Goal: Task Accomplishment & Management: Manage account settings

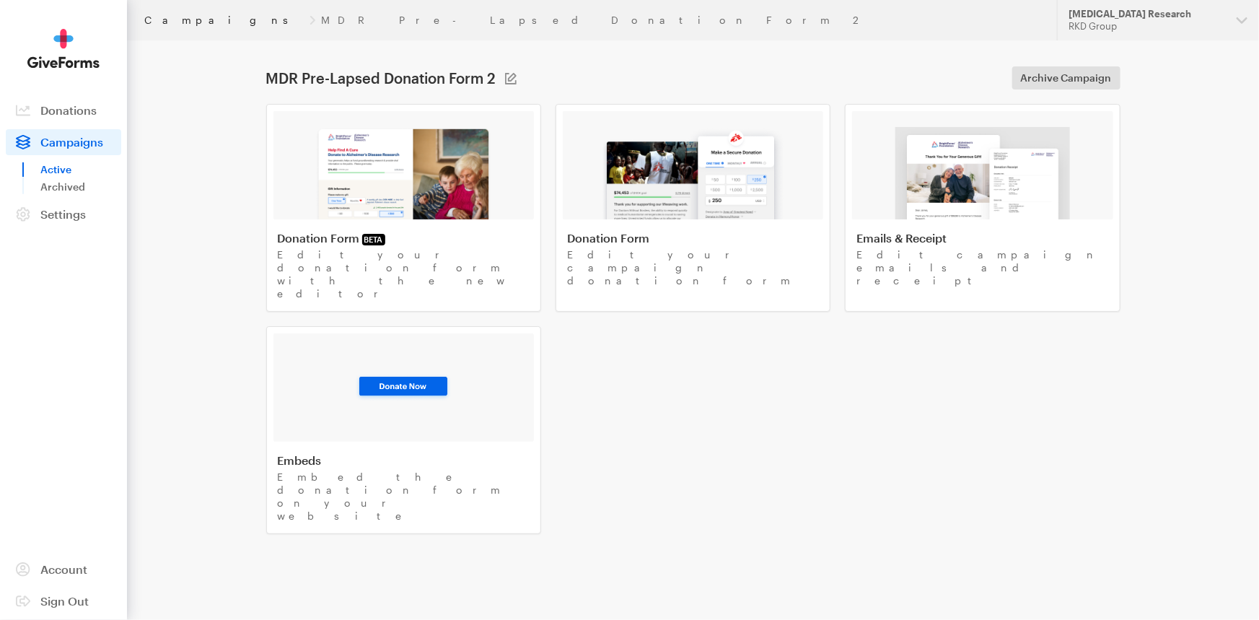
click at [169, 21] on link "Campaigns" at bounding box center [223, 20] width 159 height 12
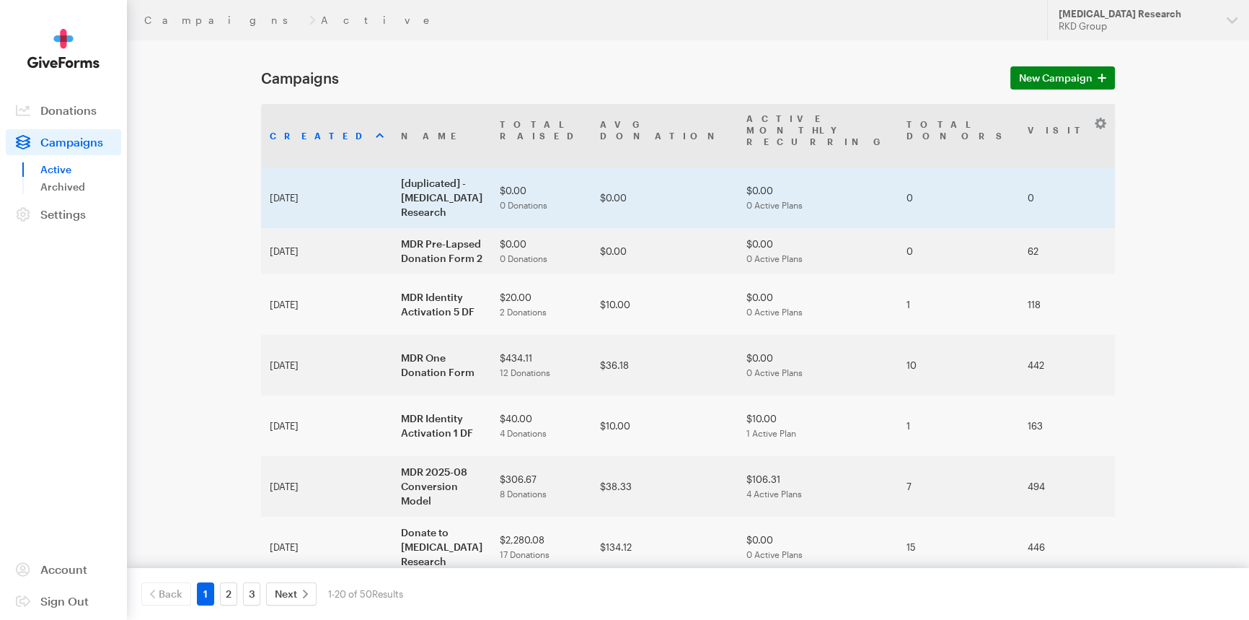
click at [392, 177] on td "[duplicated] - Macular Degeneration Research" at bounding box center [441, 197] width 99 height 61
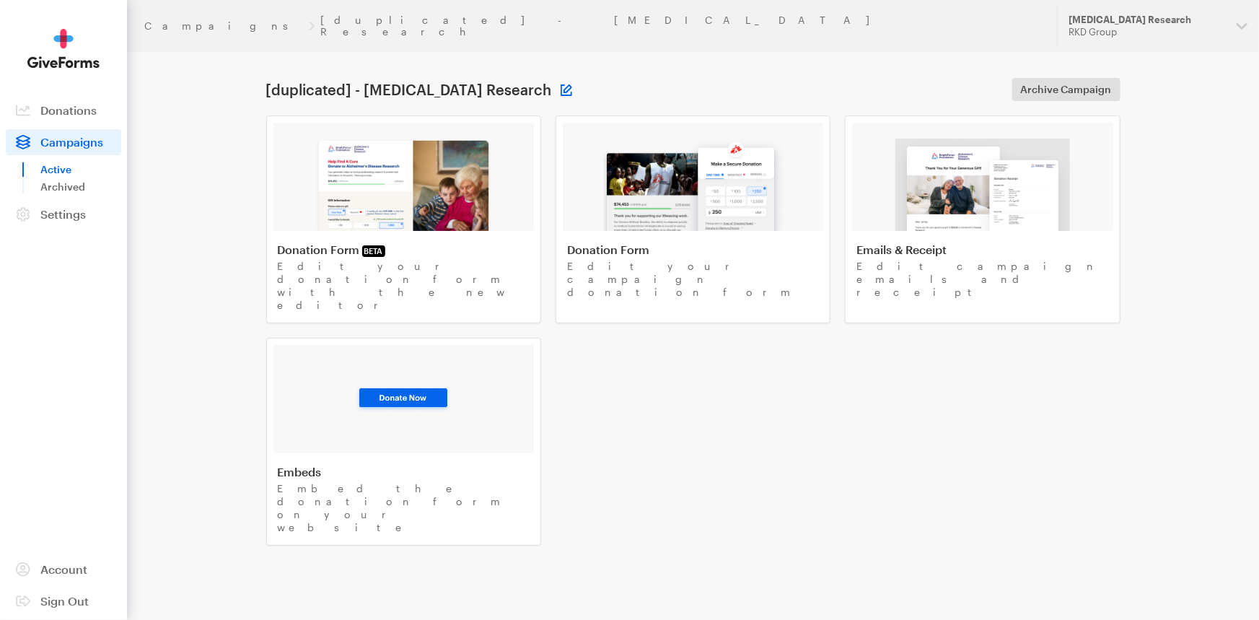
click at [572, 84] on button at bounding box center [566, 90] width 12 height 12
click at [483, 78] on input "[duplicated] - Macular Degeneration Research" at bounding box center [450, 89] width 173 height 23
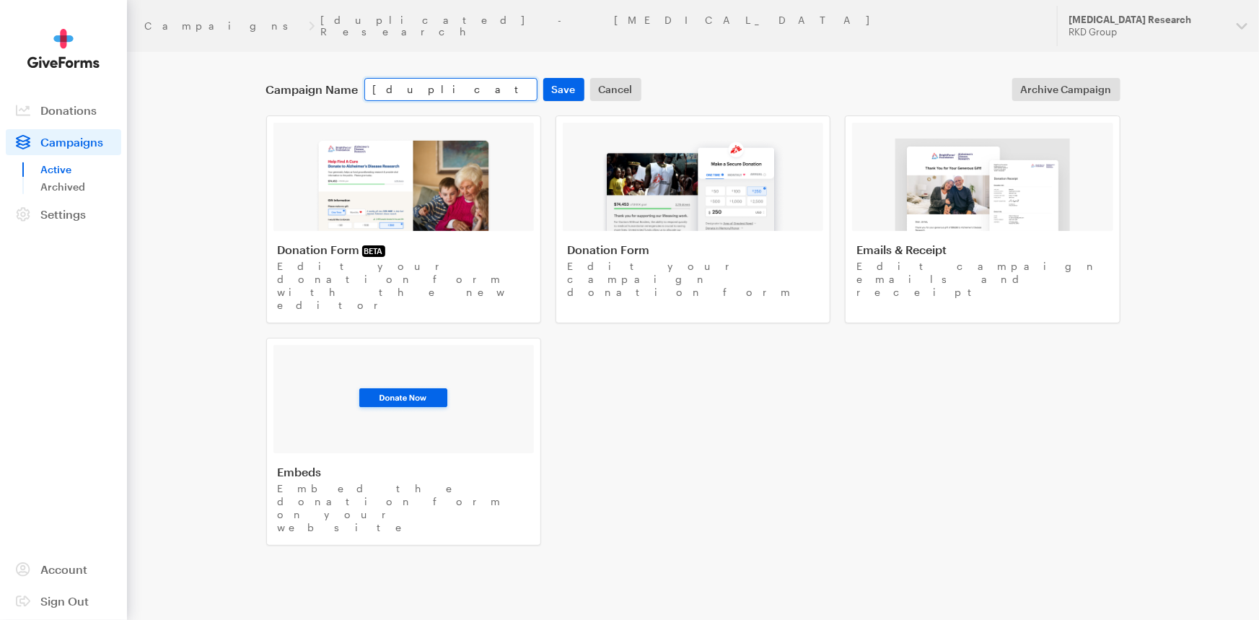
paste input "MDR Pre-Lapsed Donation Form 2"
type input "MDR Pre-Lapsed Donation Form 2"
click at [553, 78] on button "Save" at bounding box center [563, 89] width 41 height 23
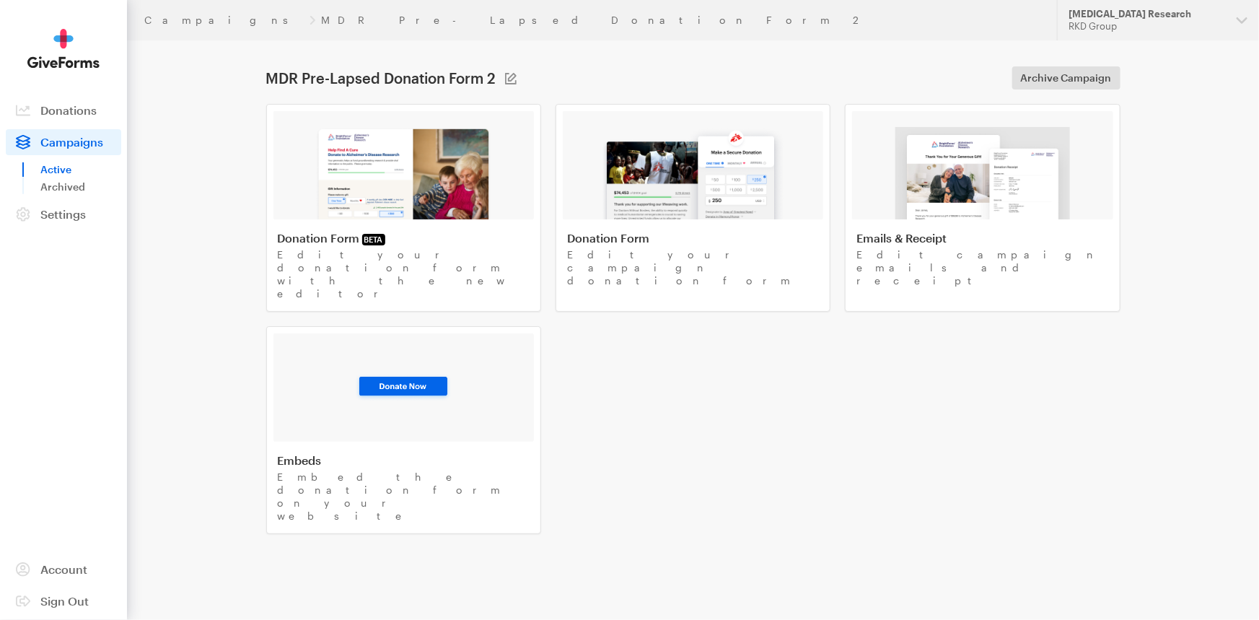
click at [82, 147] on span "Campaigns" at bounding box center [71, 142] width 63 height 14
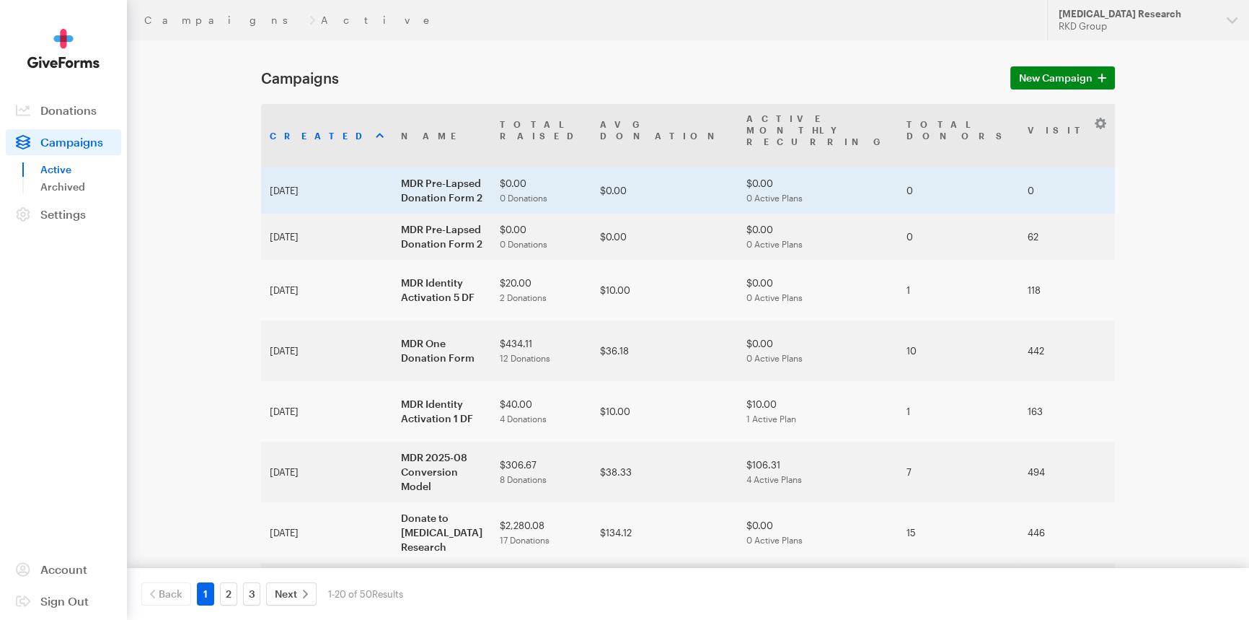
click at [392, 172] on td "MDR Pre-Lapsed Donation Form 2" at bounding box center [441, 190] width 99 height 46
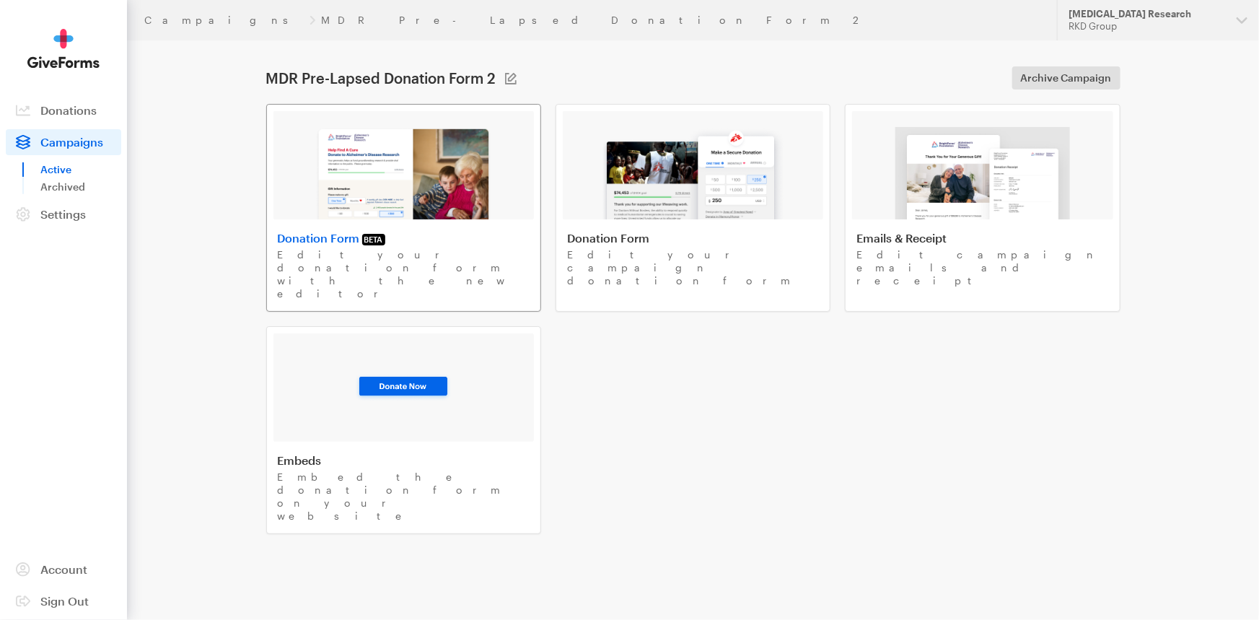
click at [363, 171] on img at bounding box center [403, 173] width 177 height 92
click at [190, 19] on link "Campaigns" at bounding box center [223, 20] width 159 height 12
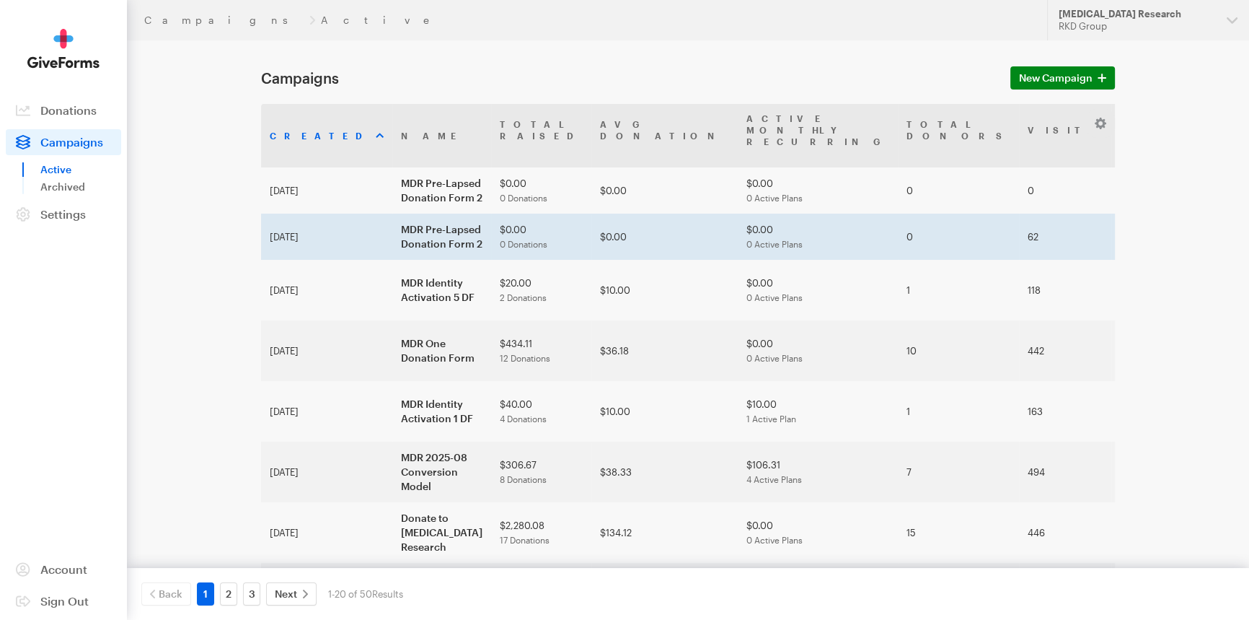
click at [392, 214] on td "MDR Pre-Lapsed Donation Form 2" at bounding box center [441, 237] width 99 height 46
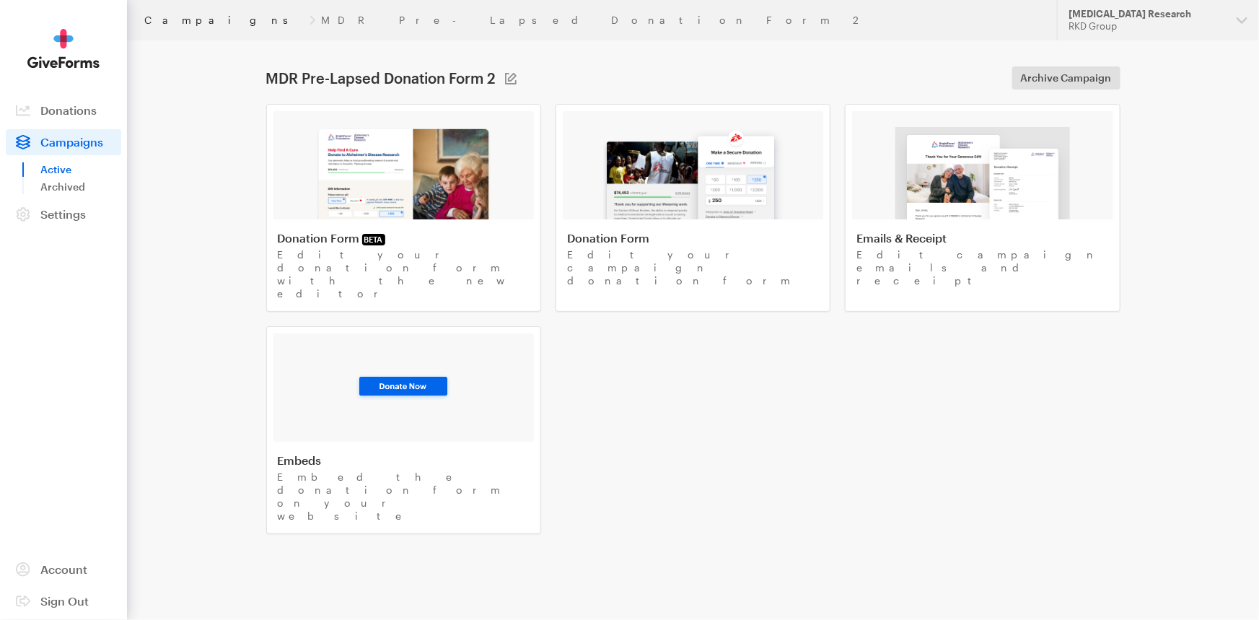
click at [188, 22] on link "Campaigns" at bounding box center [223, 20] width 159 height 12
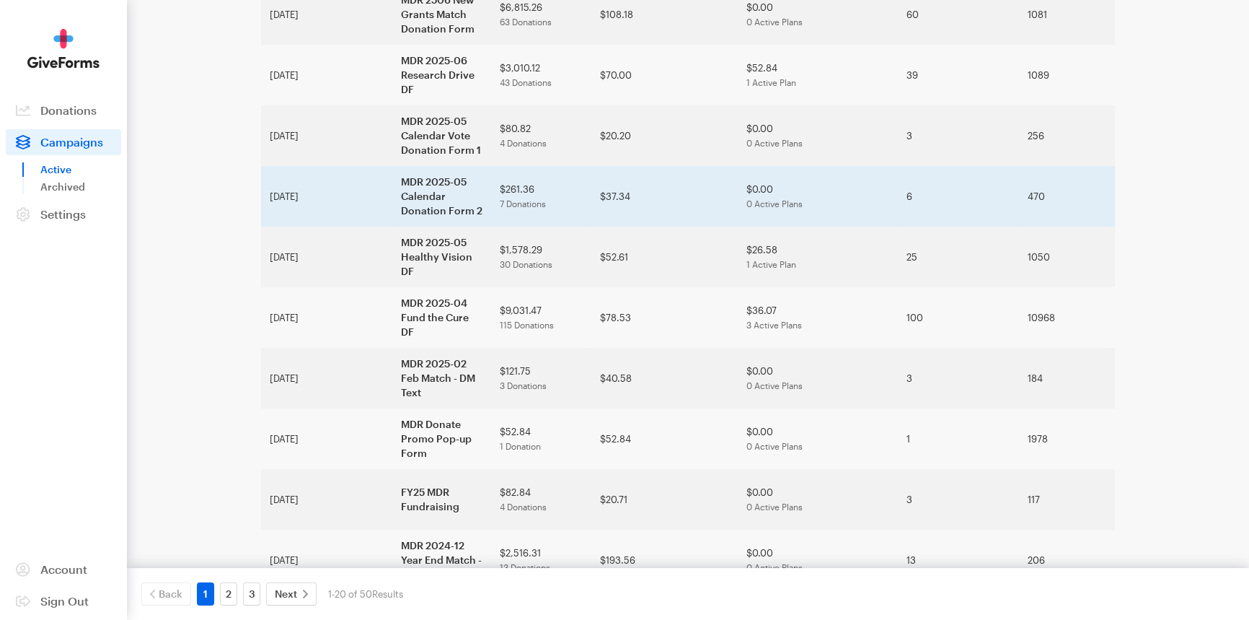
scroll to position [745, 0]
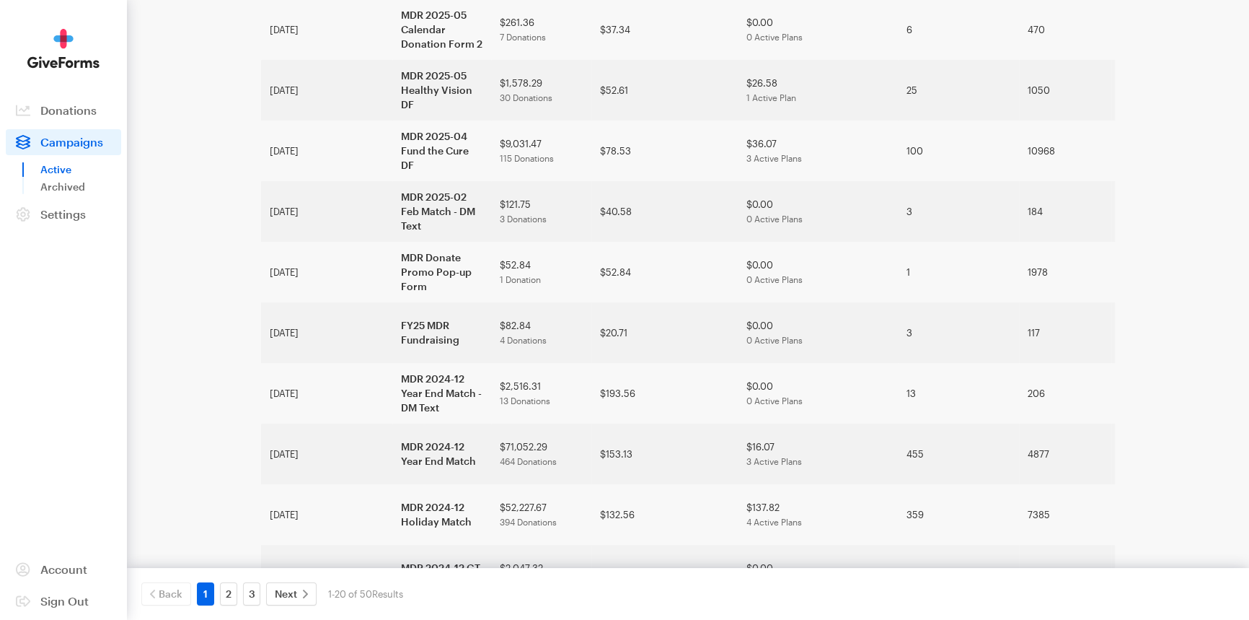
click at [238, 591] on div "2" at bounding box center [228, 593] width 23 height 23
click at [248, 591] on link "3" at bounding box center [251, 593] width 17 height 23
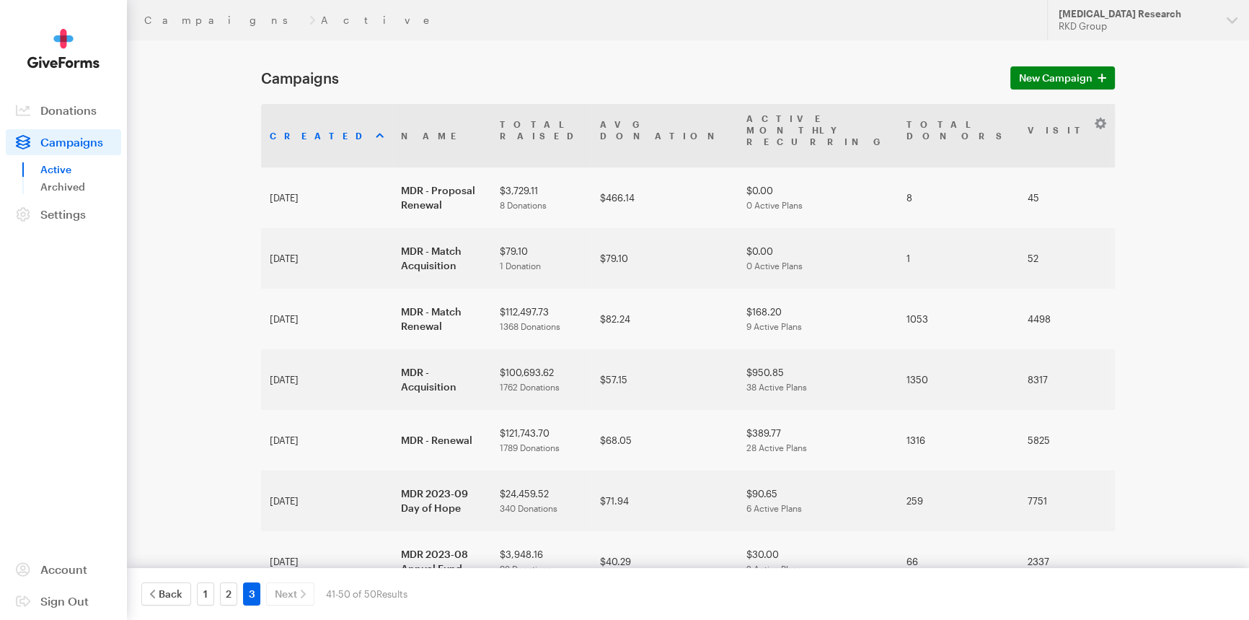
scroll to position [111, 0]
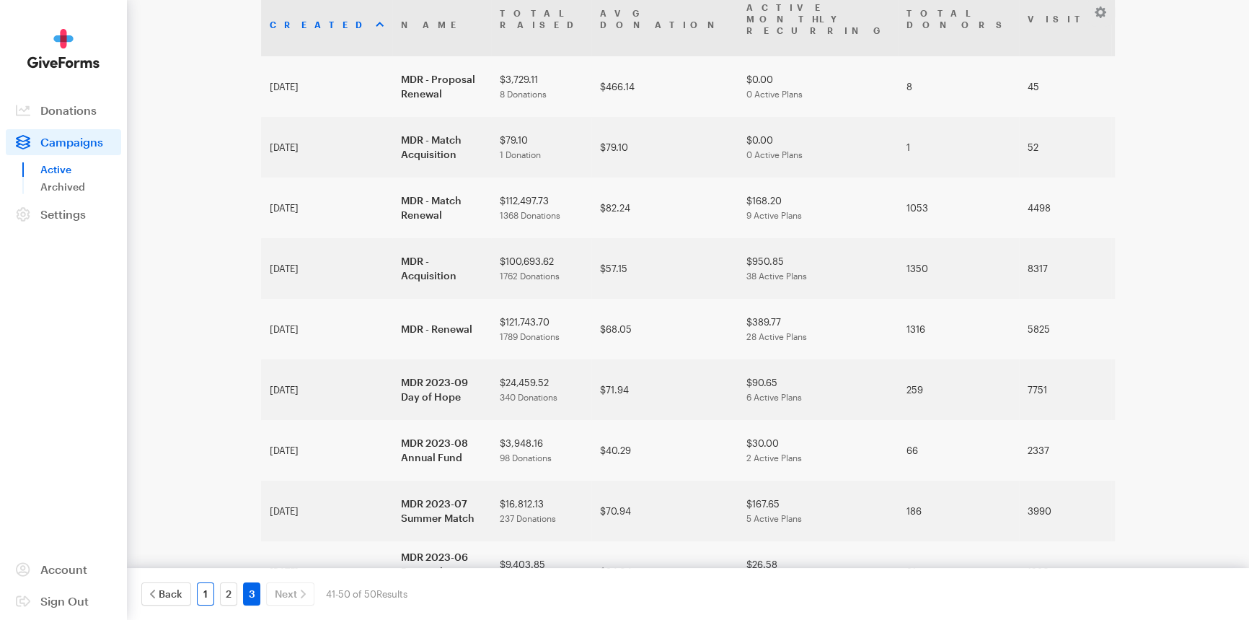
click at [207, 587] on link "1" at bounding box center [205, 593] width 17 height 23
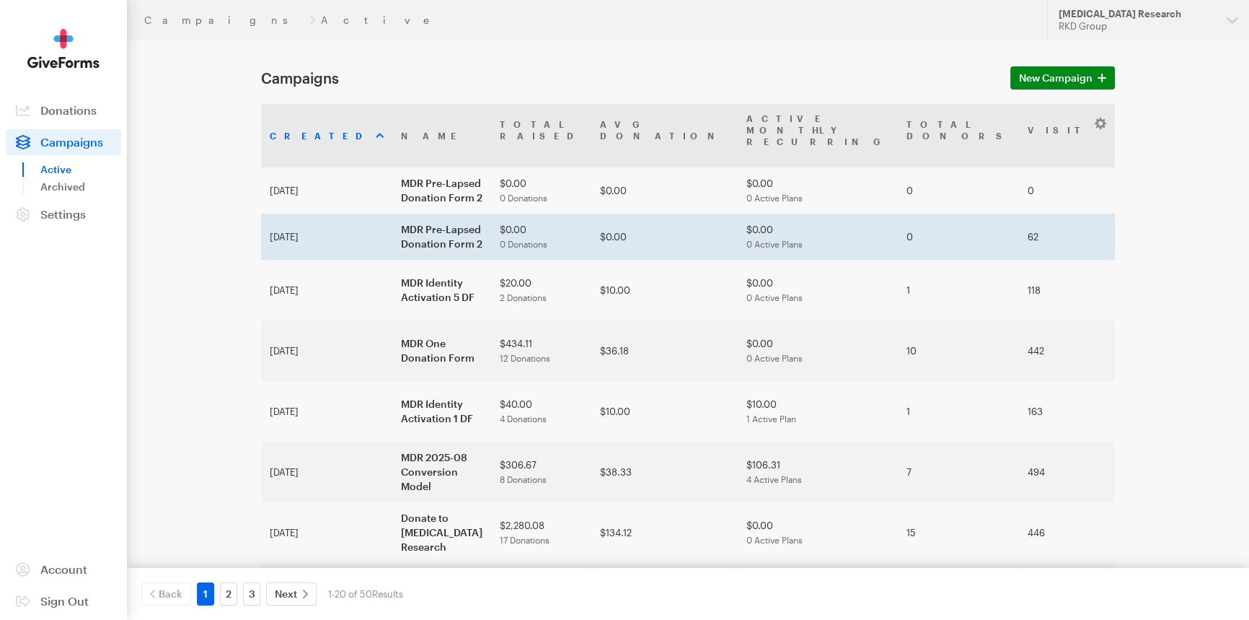
click at [392, 217] on td "MDR Pre-Lapsed Donation Form 2" at bounding box center [441, 237] width 99 height 46
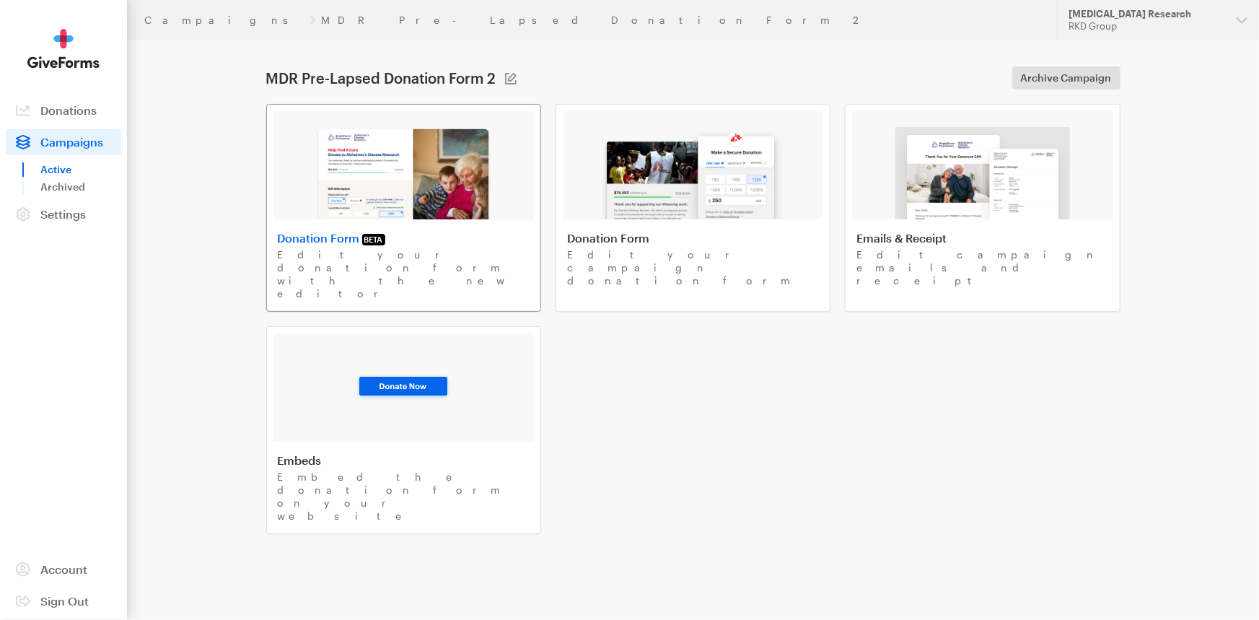
click at [492, 178] on div at bounding box center [403, 165] width 260 height 108
click at [674, 195] on img at bounding box center [693, 173] width 184 height 92
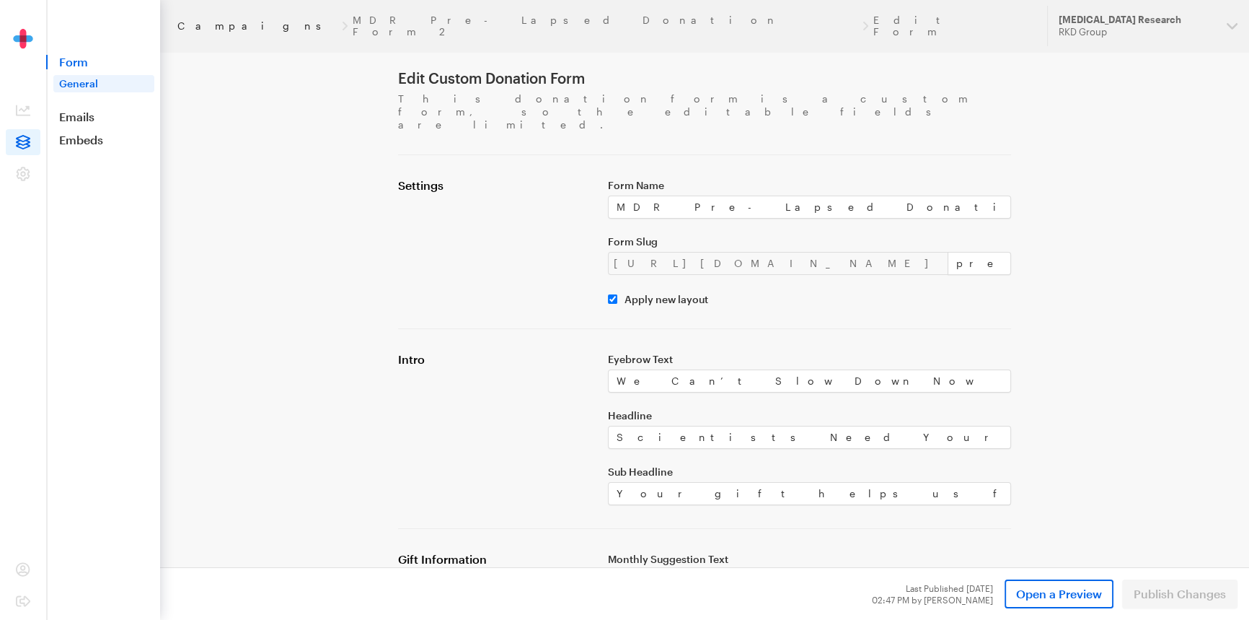
click at [214, 20] on link "Campaigns" at bounding box center [256, 26] width 159 height 12
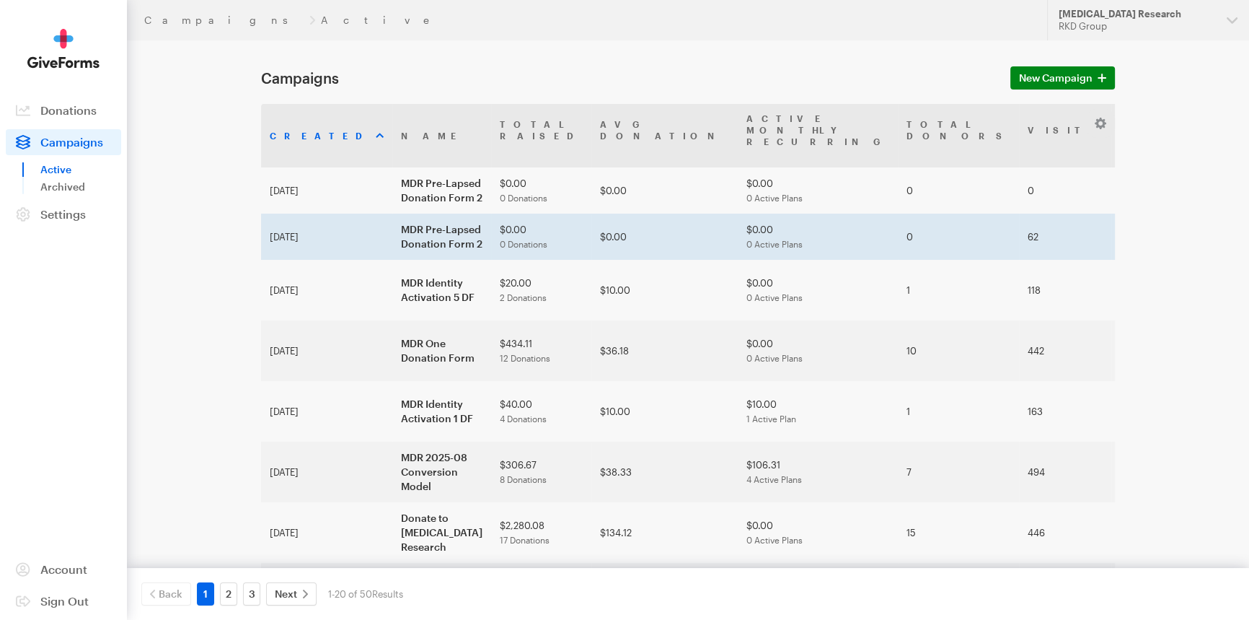
click at [392, 214] on td "MDR Pre-Lapsed Donation Form 2" at bounding box center [441, 237] width 99 height 46
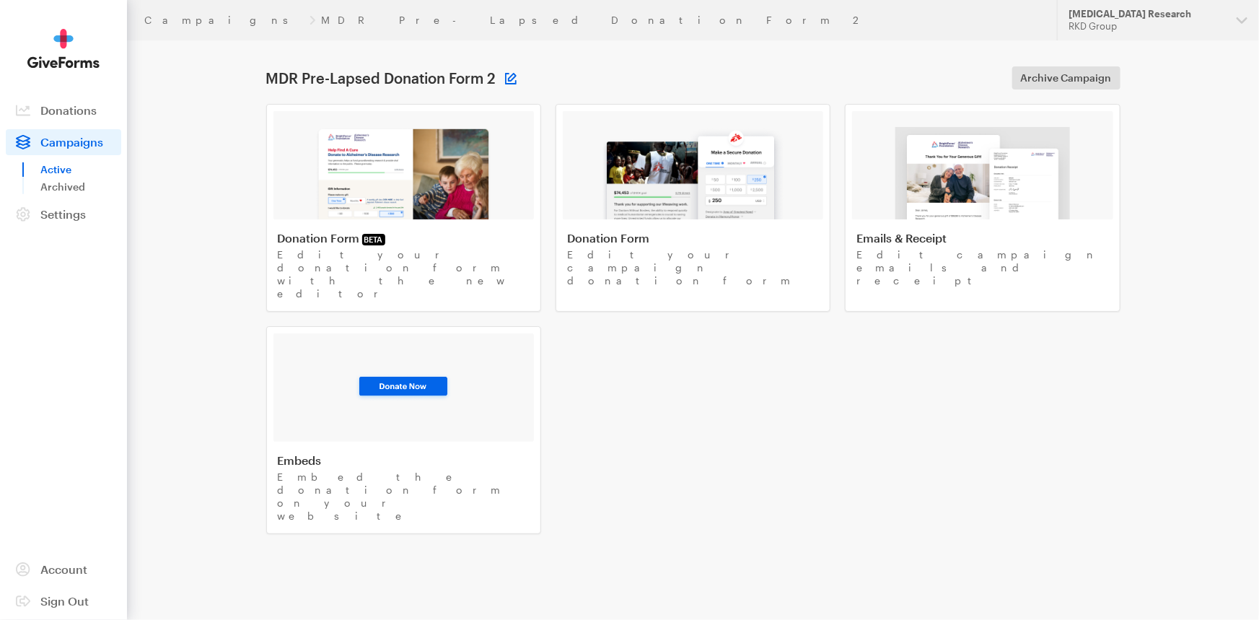
click at [508, 79] on button at bounding box center [511, 79] width 12 height 12
click at [449, 84] on input "MDR Pre-Lapsed Donation Form 2" at bounding box center [450, 77] width 173 height 23
click at [488, 84] on input "MDR Pre-Lapsed Donation Form 2" at bounding box center [450, 77] width 173 height 23
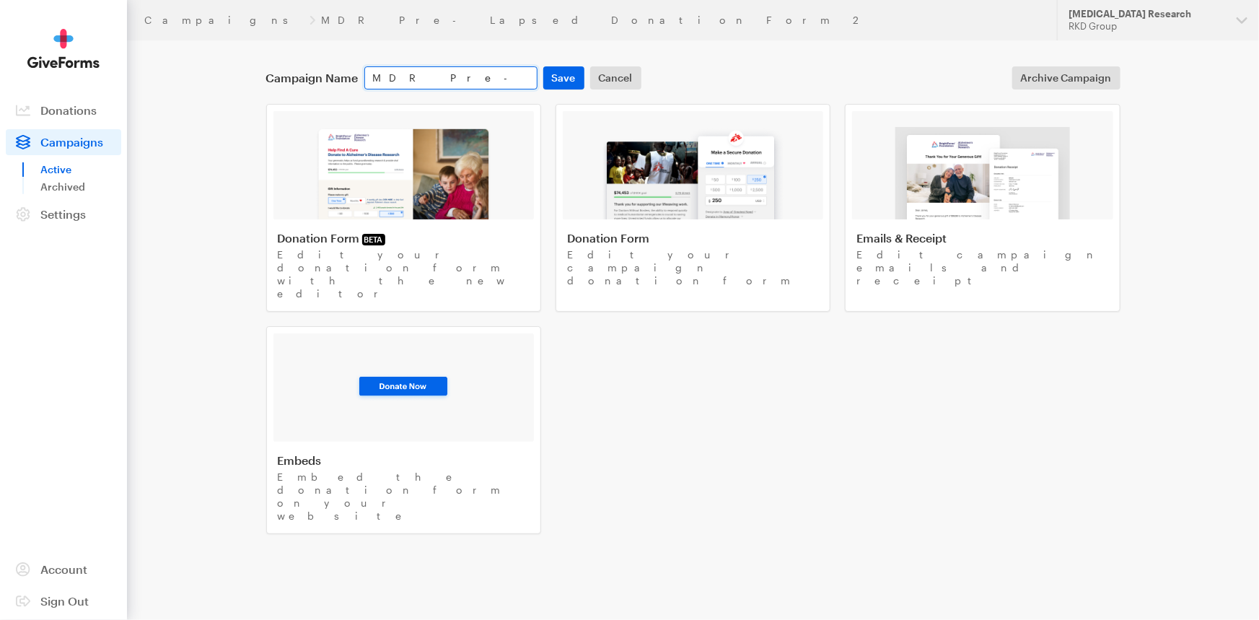
click at [488, 84] on input "MDR Pre-Lapsed Donation Form 2" at bounding box center [450, 77] width 173 height 23
paste input "FY26 MDR Fundraising"
type input "FY26 MDR Fundraising"
click at [558, 77] on button "Save" at bounding box center [563, 77] width 41 height 23
click at [89, 136] on span "Campaigns" at bounding box center [71, 142] width 63 height 14
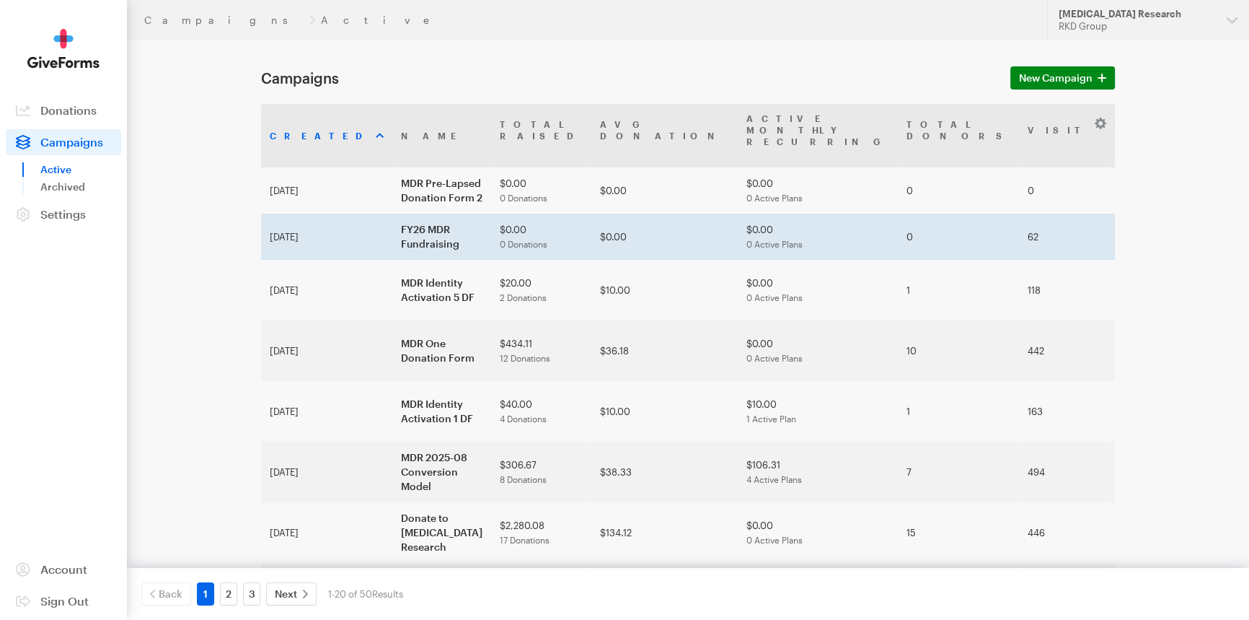
click at [400, 214] on td "FY26 MDR Fundraising" at bounding box center [441, 237] width 99 height 46
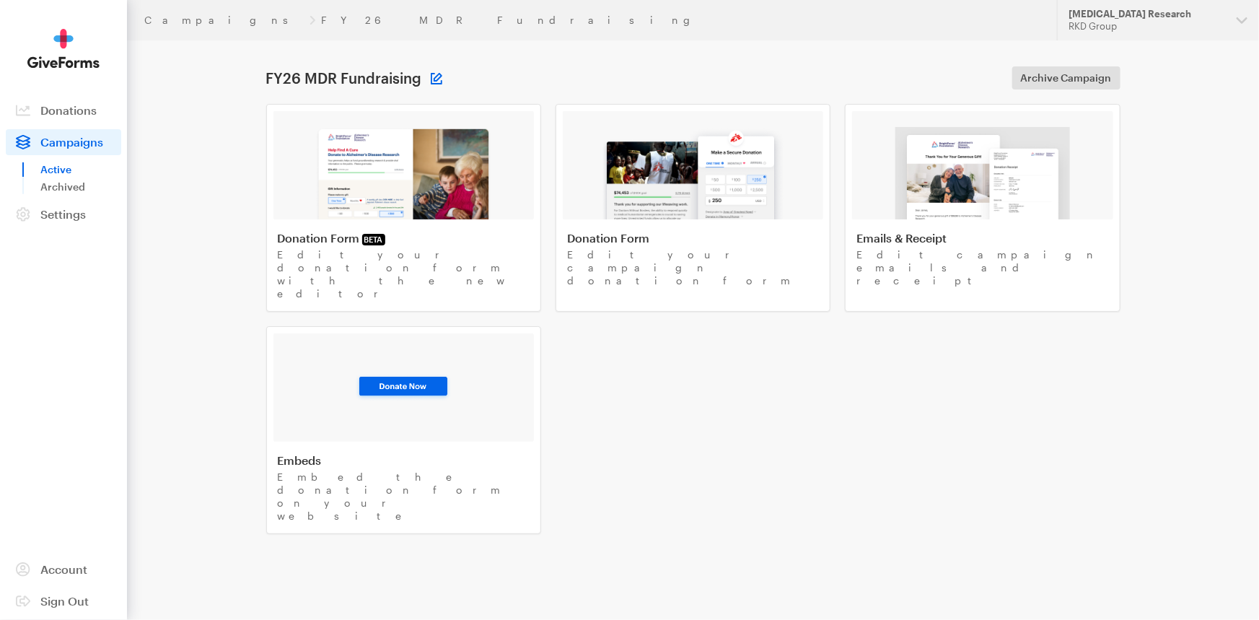
click at [435, 76] on button at bounding box center [437, 79] width 12 height 12
click at [436, 79] on input "FY26 MDR Fundraising" at bounding box center [450, 77] width 173 height 23
paste input "MDR Pre-Lapsed Donation Form 2"
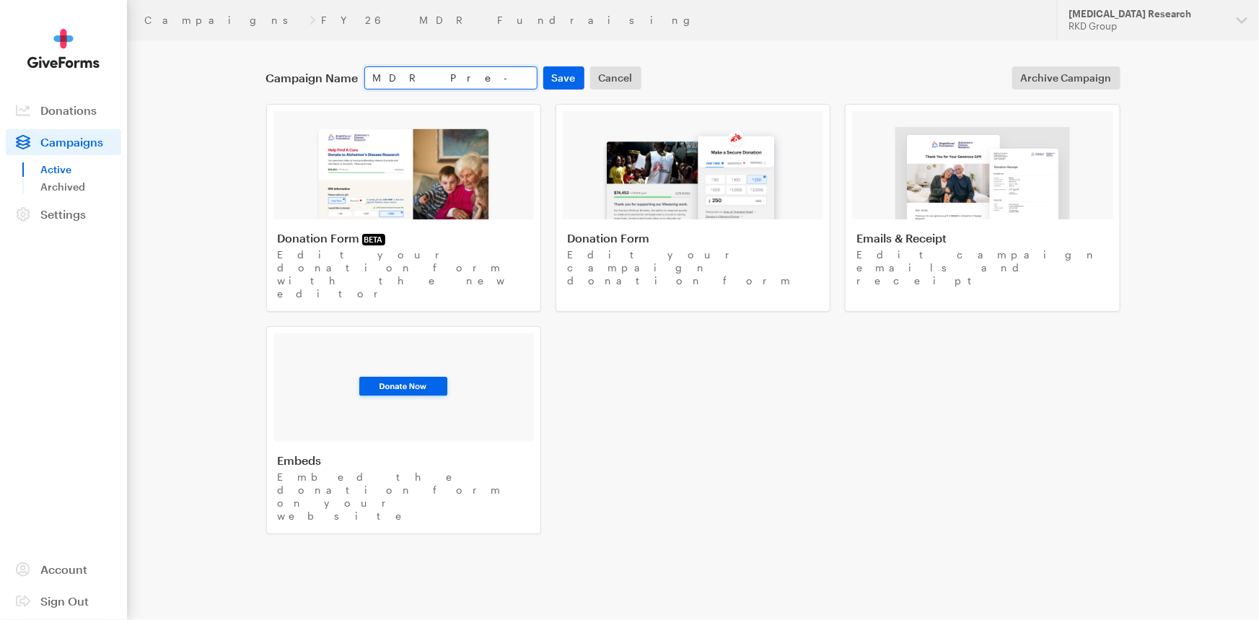
scroll to position [0, 1]
type input "MDR Pre-Lapsed Donation Form 2"
click at [560, 80] on button "Save" at bounding box center [563, 77] width 41 height 23
click at [167, 19] on link "Campaigns" at bounding box center [223, 20] width 159 height 12
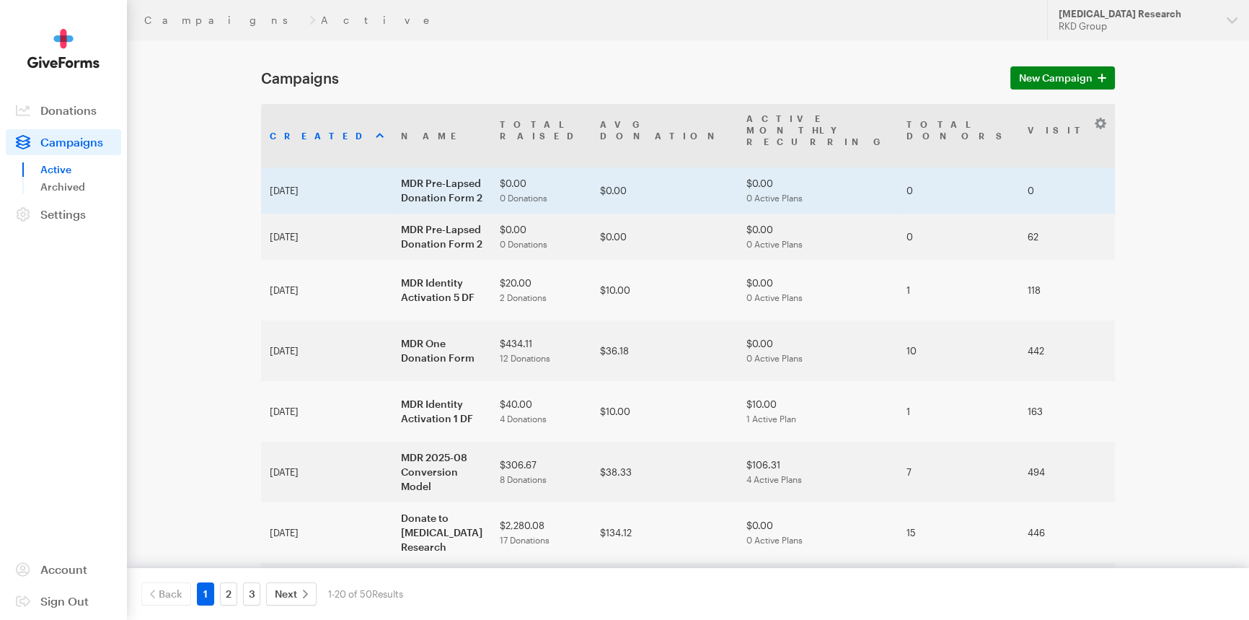
click at [400, 182] on td "MDR Pre-Lapsed Donation Form 2" at bounding box center [441, 190] width 99 height 46
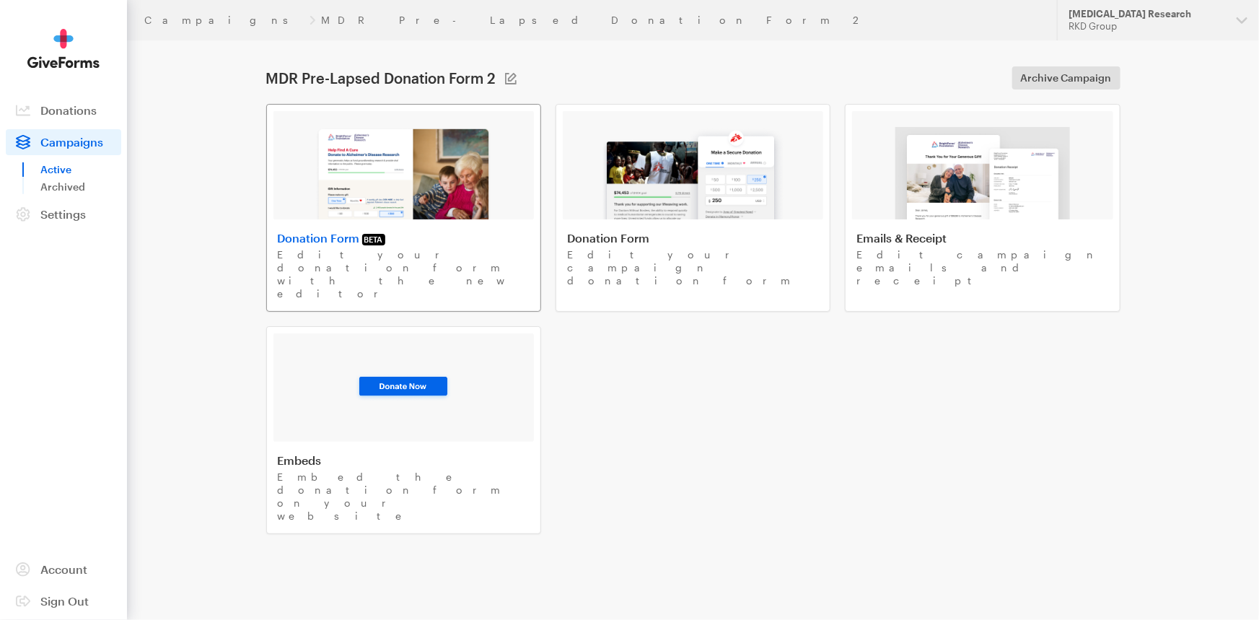
click at [489, 111] on div at bounding box center [403, 165] width 260 height 108
click at [506, 79] on button at bounding box center [511, 79] width 12 height 12
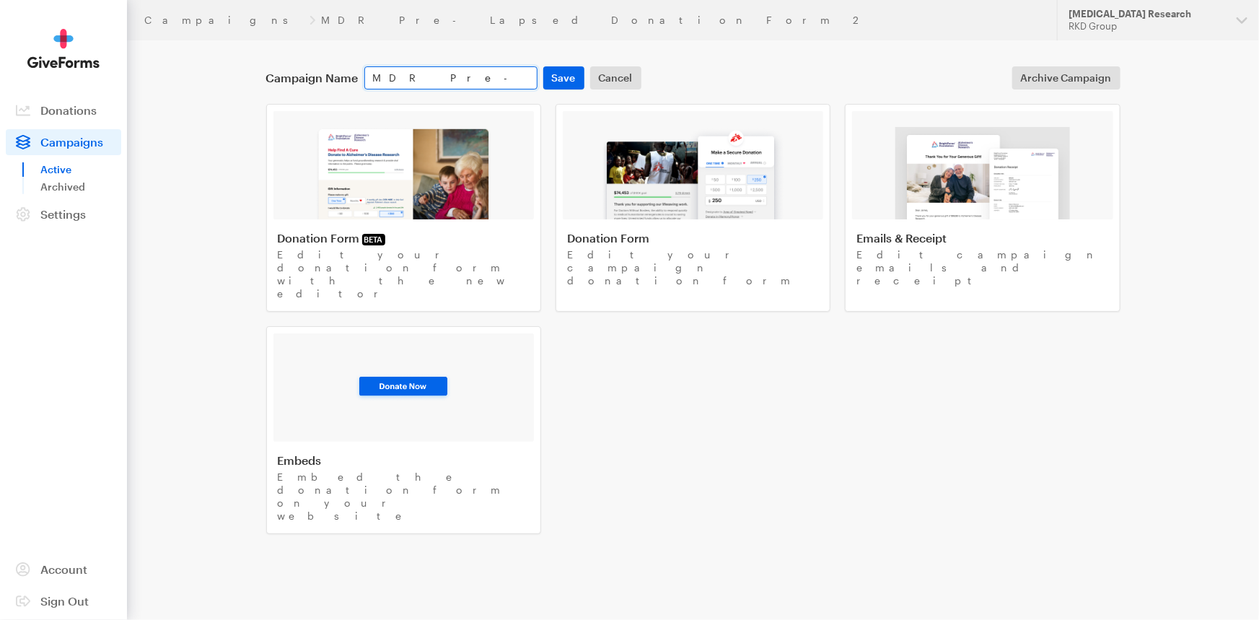
click at [532, 79] on input "MDR Pre-Lapsed Donation Form 2" at bounding box center [450, 77] width 173 height 23
type input "MDR Pre-Lapsed Donation Form 1"
click at [555, 79] on button "Save" at bounding box center [563, 77] width 41 height 23
click at [163, 27] on header "Campaigns MDR Pre-Lapsed Donation Form 1 Updates Support Macular Degeneration R…" at bounding box center [693, 20] width 1132 height 40
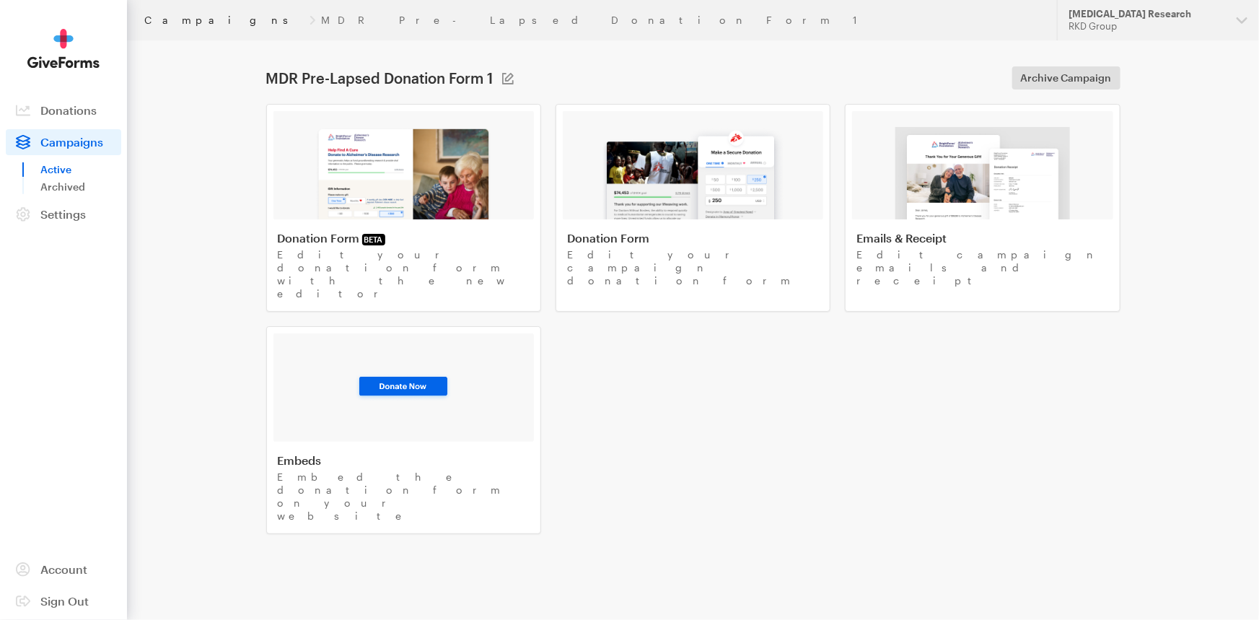
click at [167, 22] on link "Campaigns" at bounding box center [223, 20] width 159 height 12
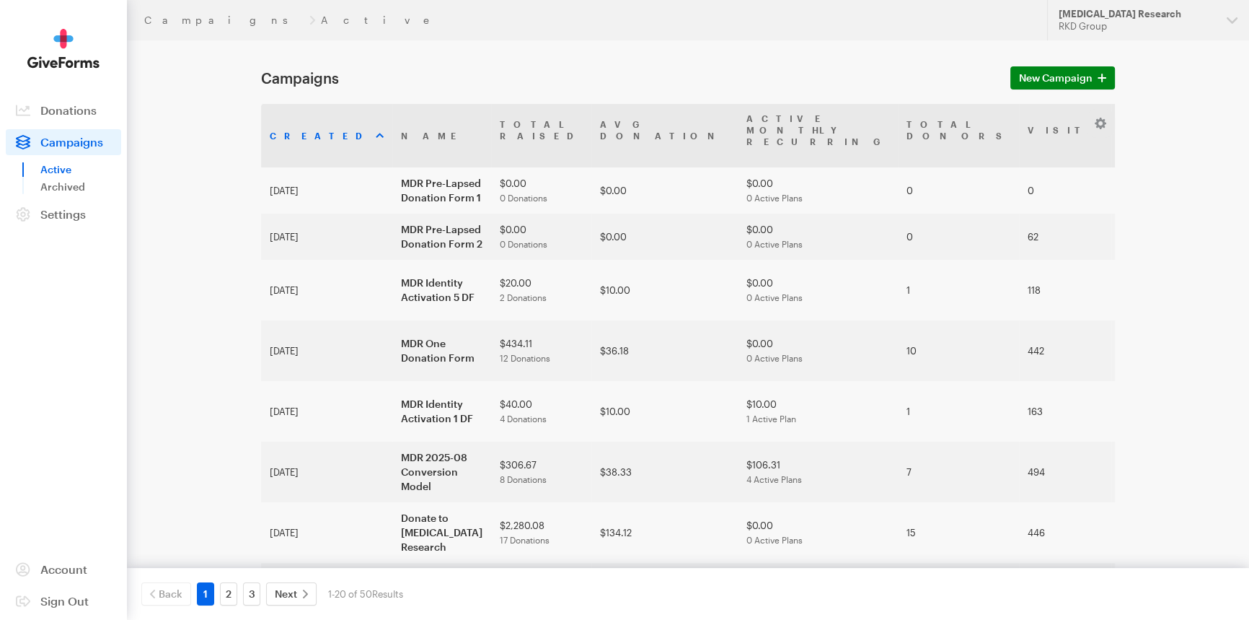
click at [1205, 25] on div "RKD Group" at bounding box center [1137, 26] width 157 height 12
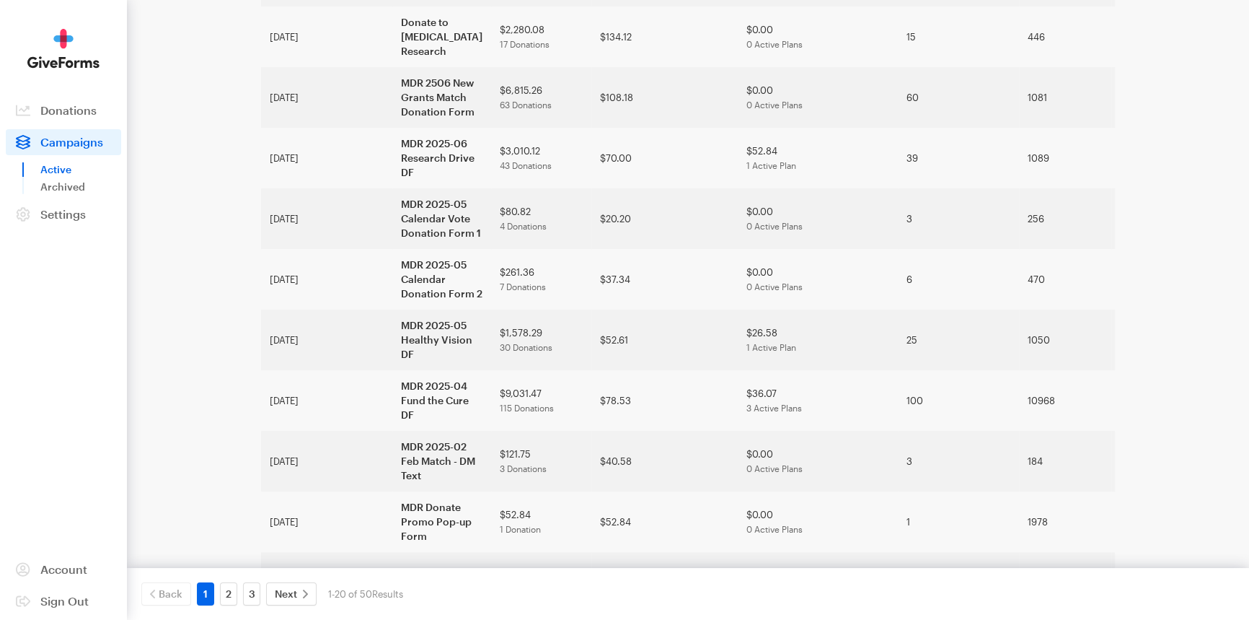
scroll to position [760, 0]
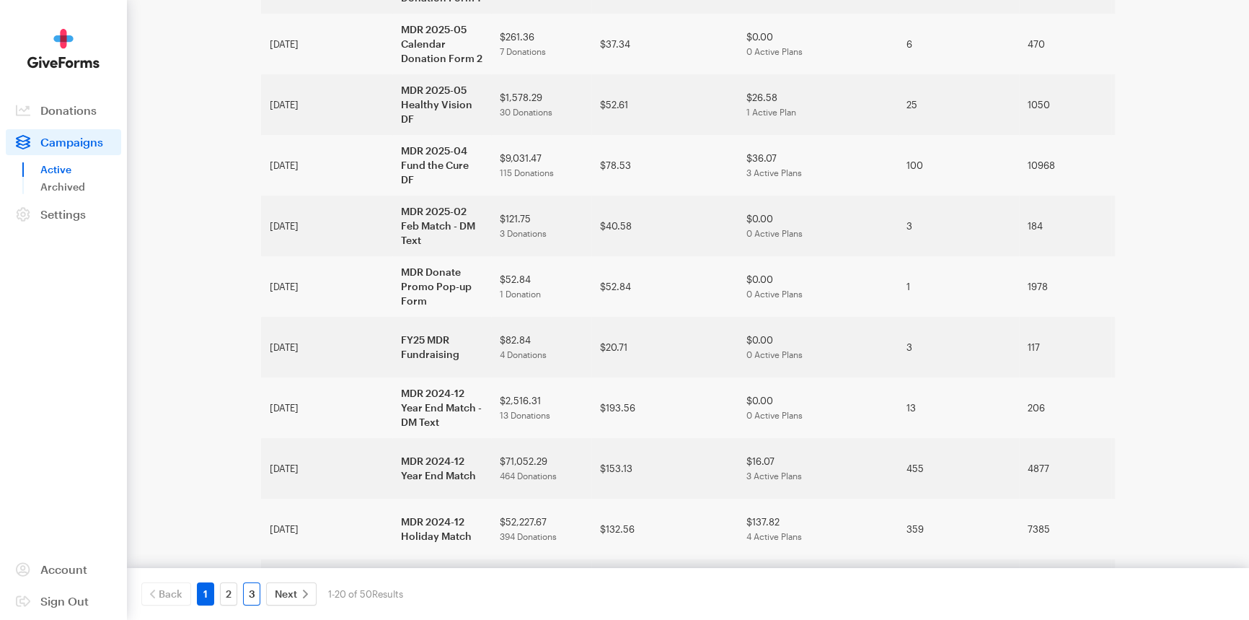
click at [254, 591] on link "3" at bounding box center [251, 593] width 17 height 23
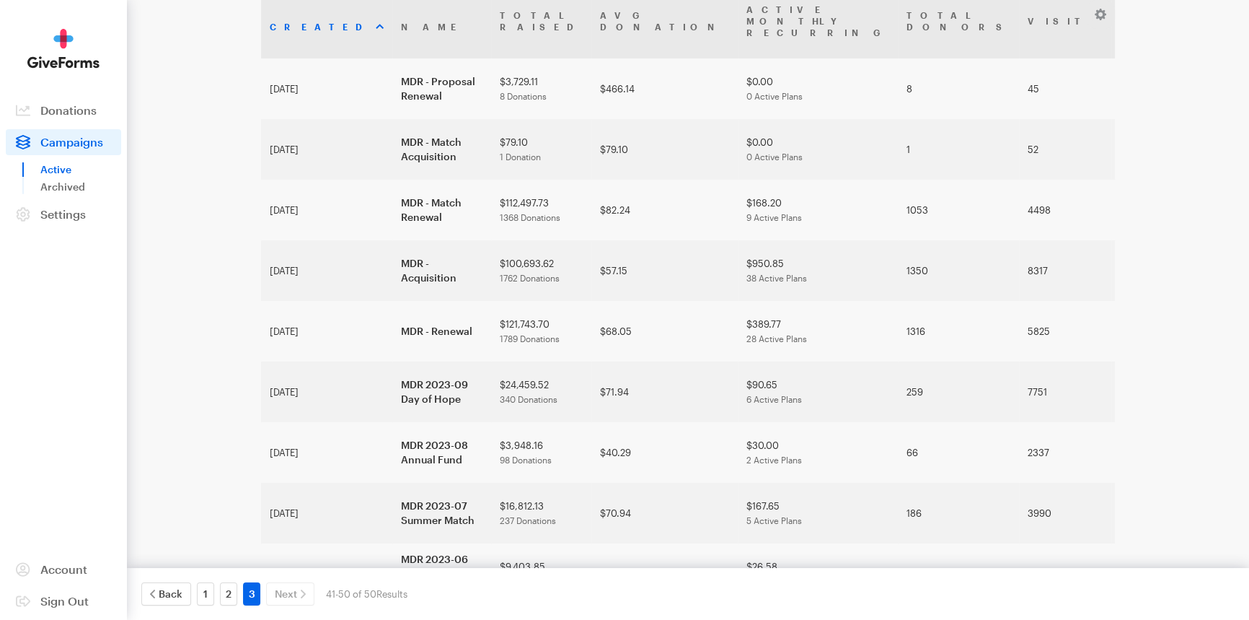
scroll to position [111, 0]
click at [209, 588] on link "1" at bounding box center [205, 593] width 17 height 23
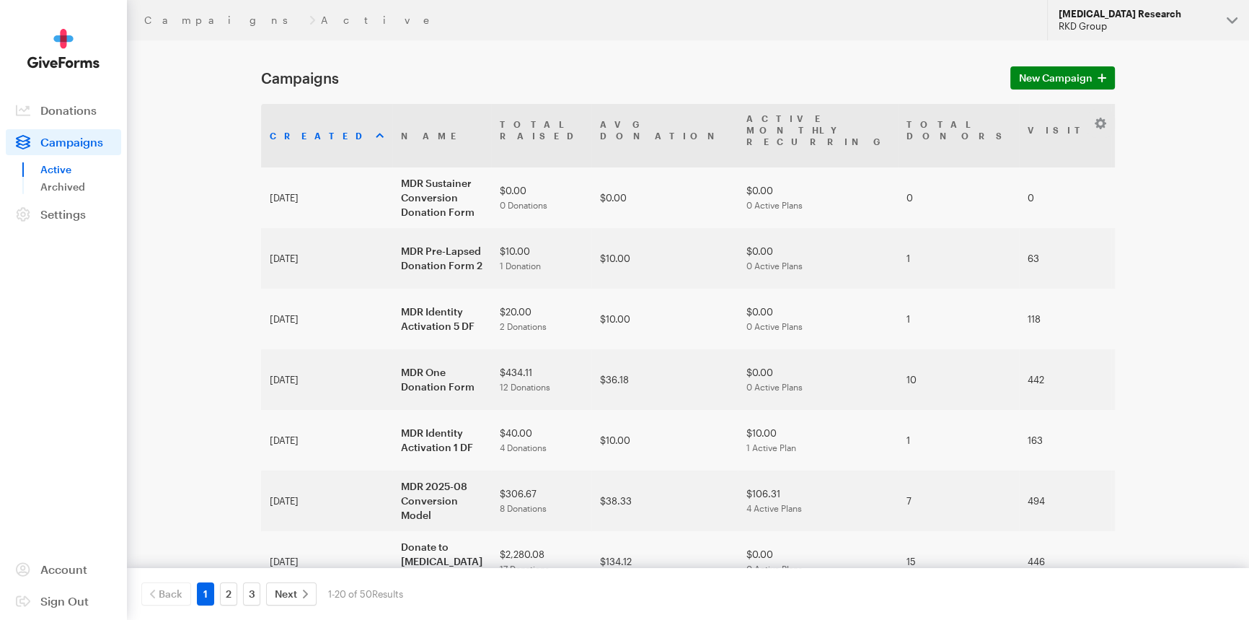
click at [1173, 23] on div "RKD Group" at bounding box center [1137, 26] width 157 height 12
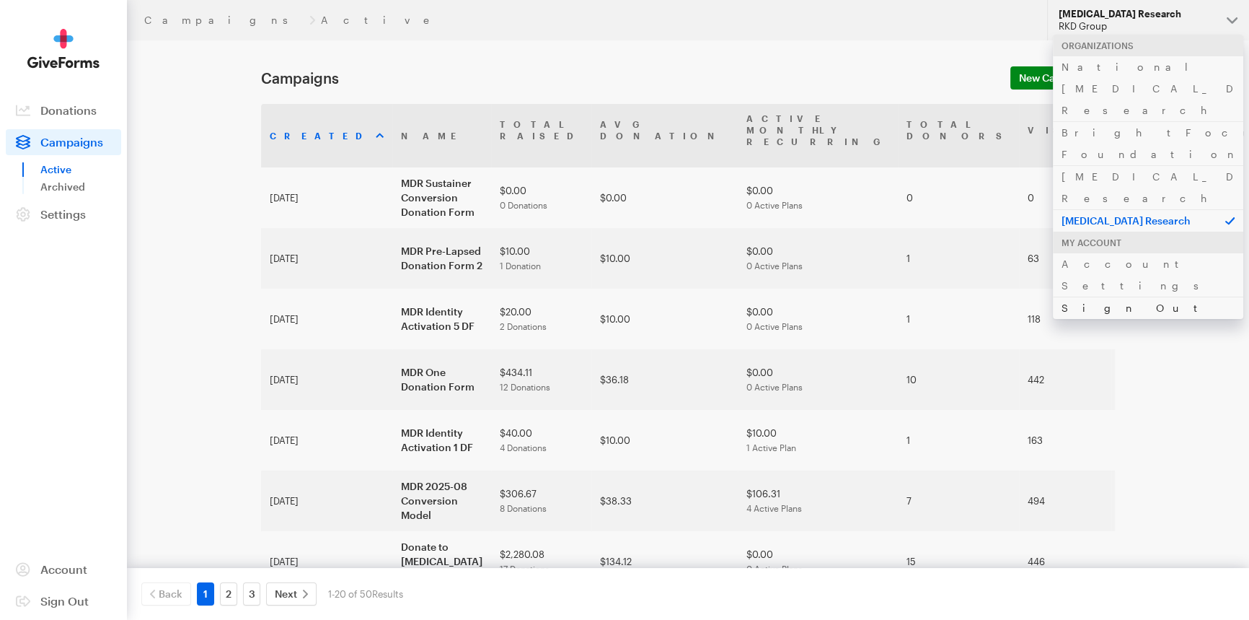
click at [1076, 296] on link "Sign Out" at bounding box center [1148, 307] width 190 height 22
